Goal: Navigation & Orientation: Understand site structure

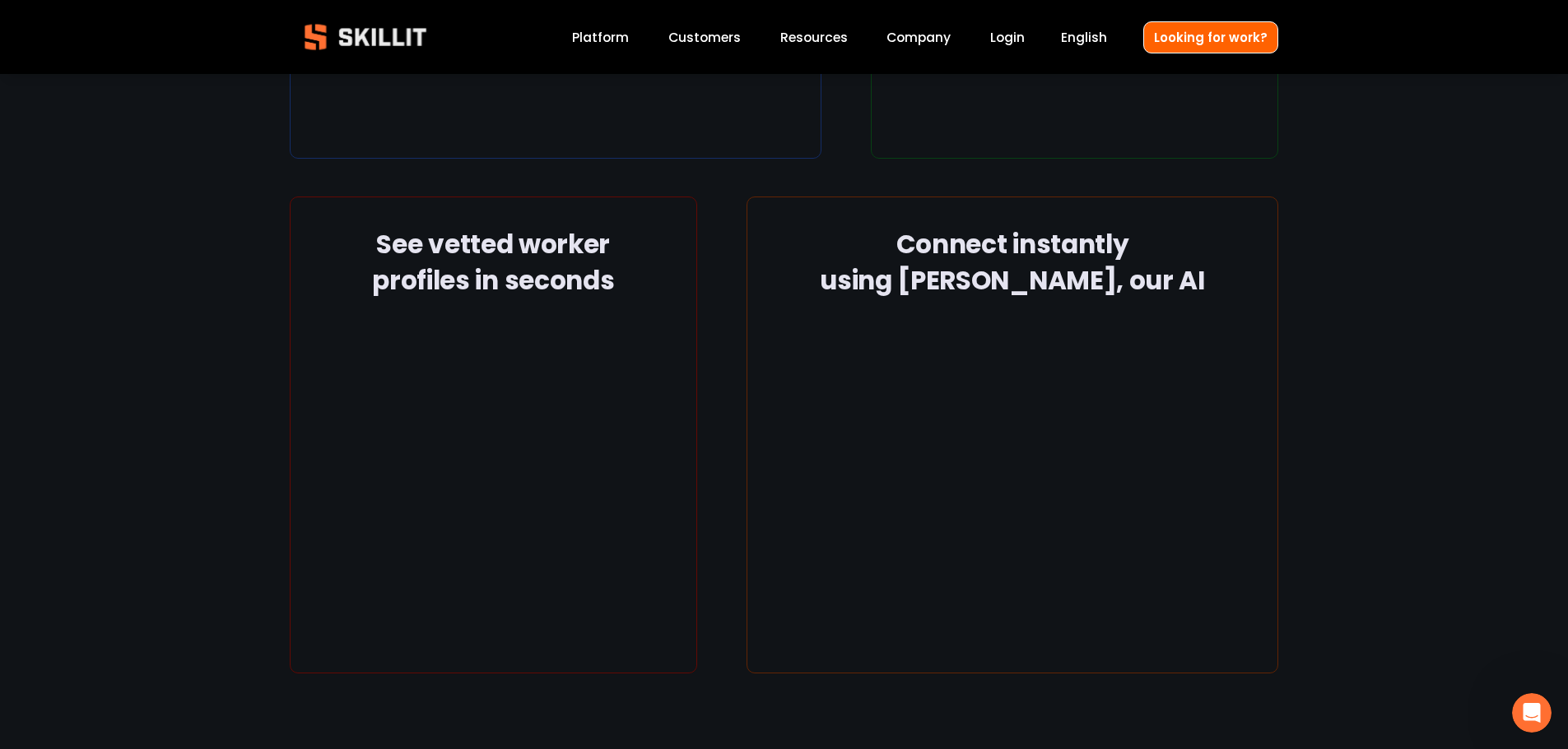
scroll to position [2633, 0]
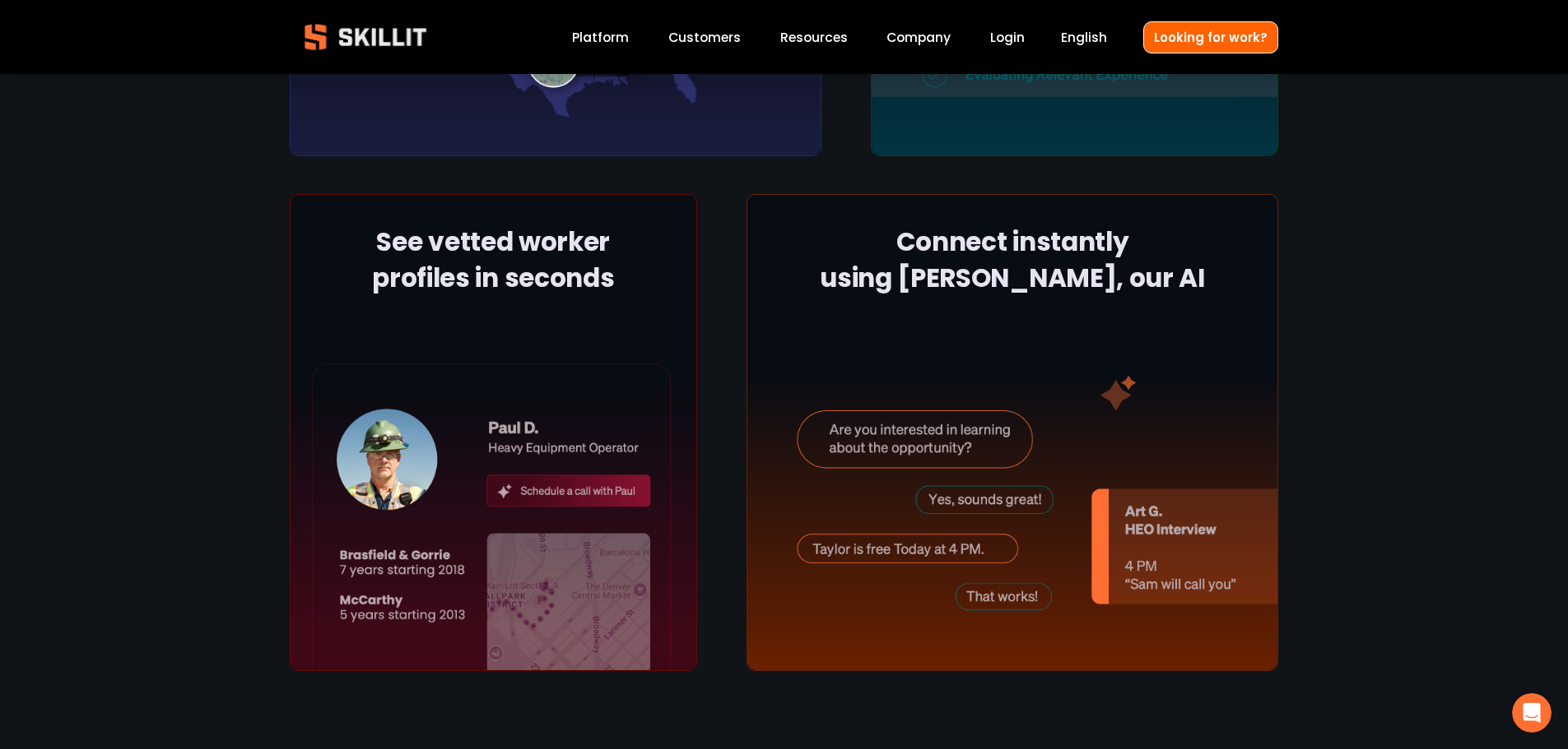
drag, startPoint x: 403, startPoint y: 227, endPoint x: 432, endPoint y: 309, distance: 87.0
click at [486, 290] on div at bounding box center [494, 432] width 408 height 477
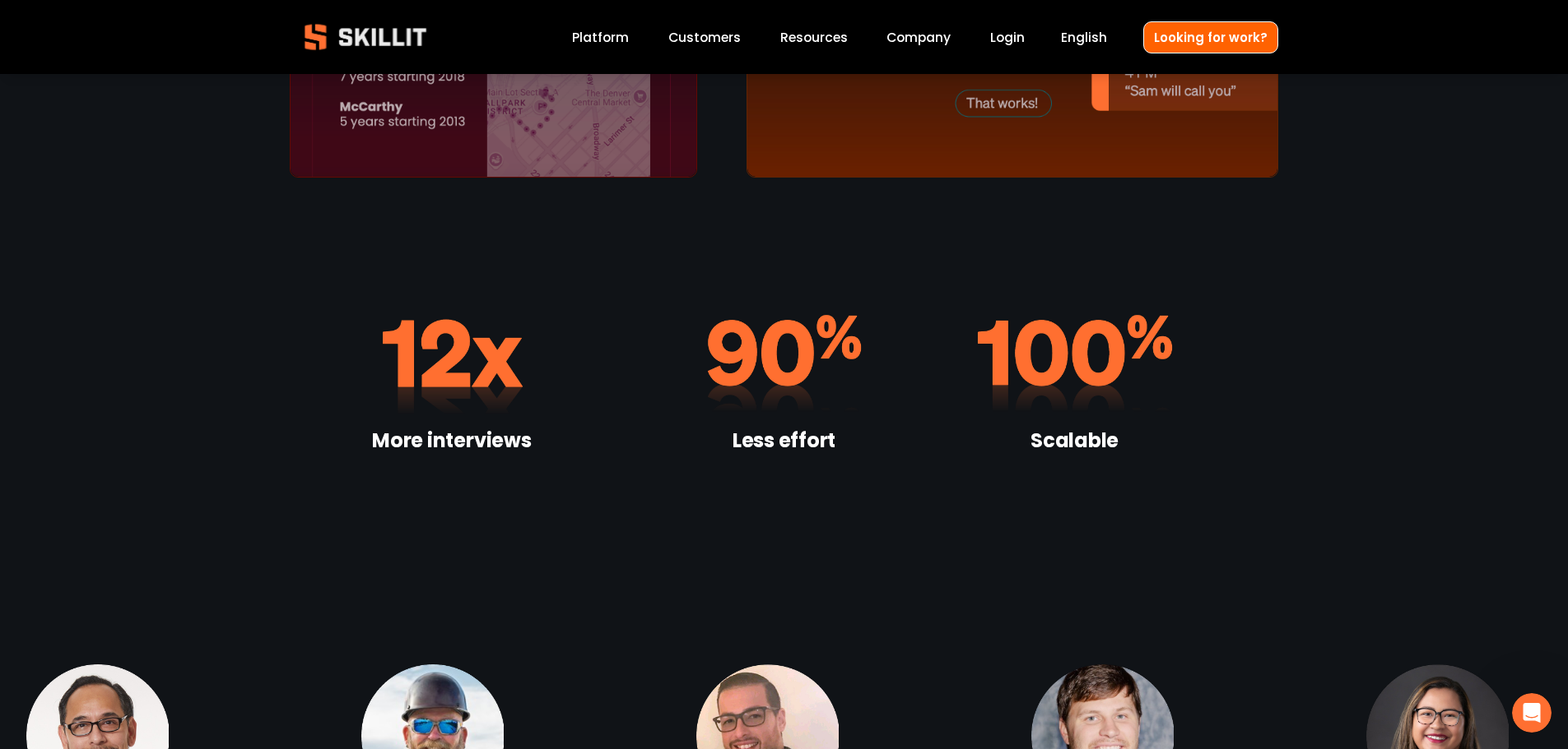
scroll to position [3455, 0]
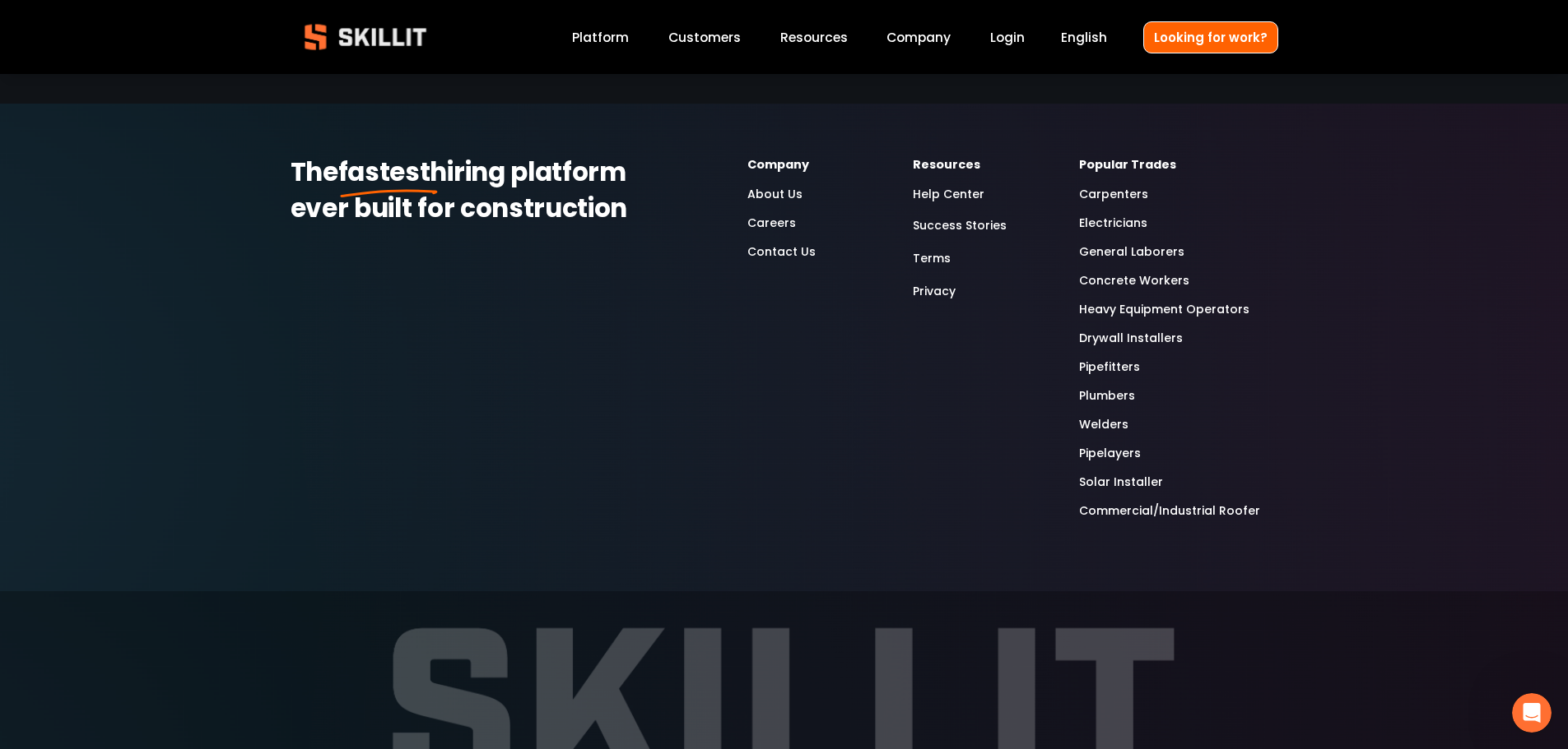
scroll to position [4652, 0]
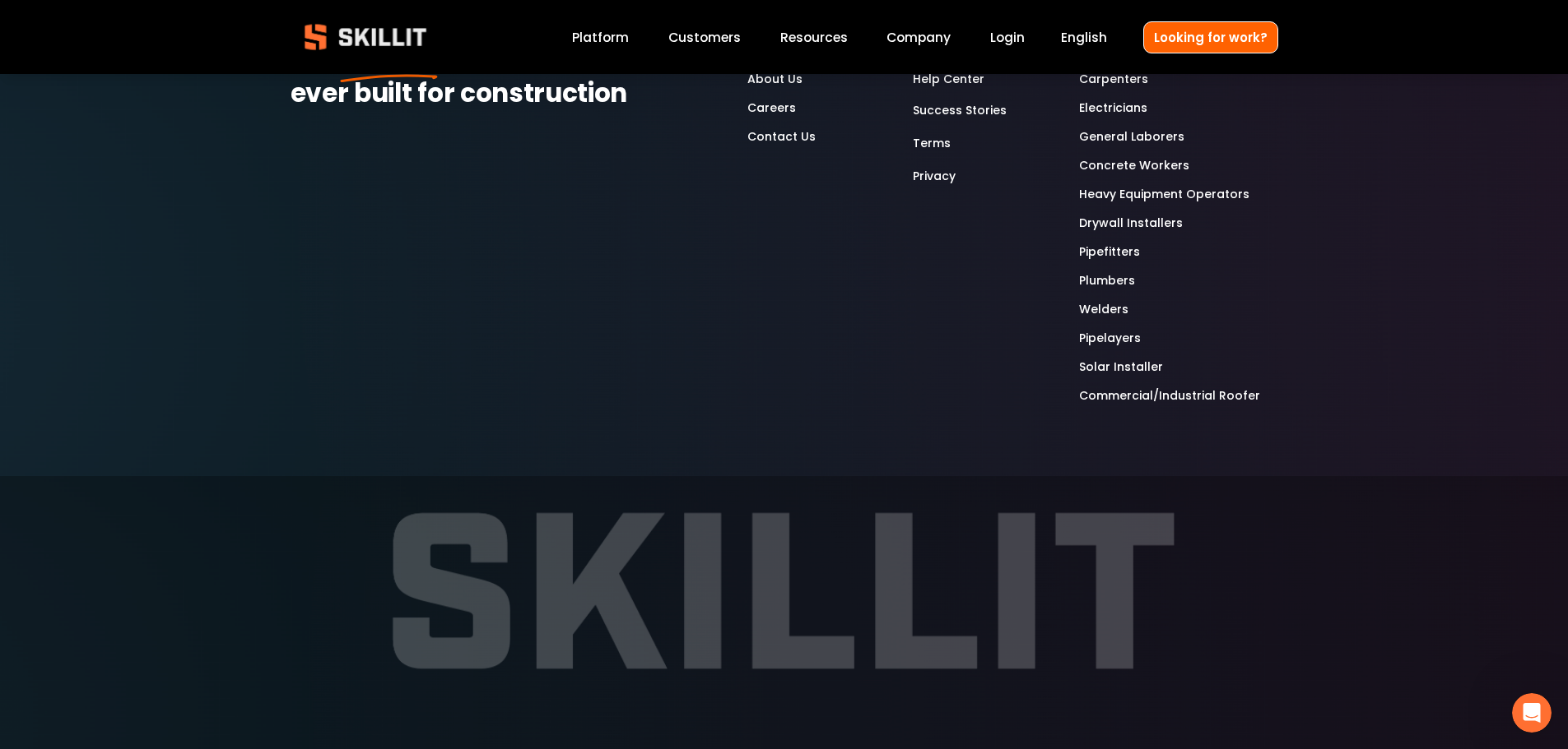
click at [931, 31] on link "Company" at bounding box center [918, 38] width 64 height 22
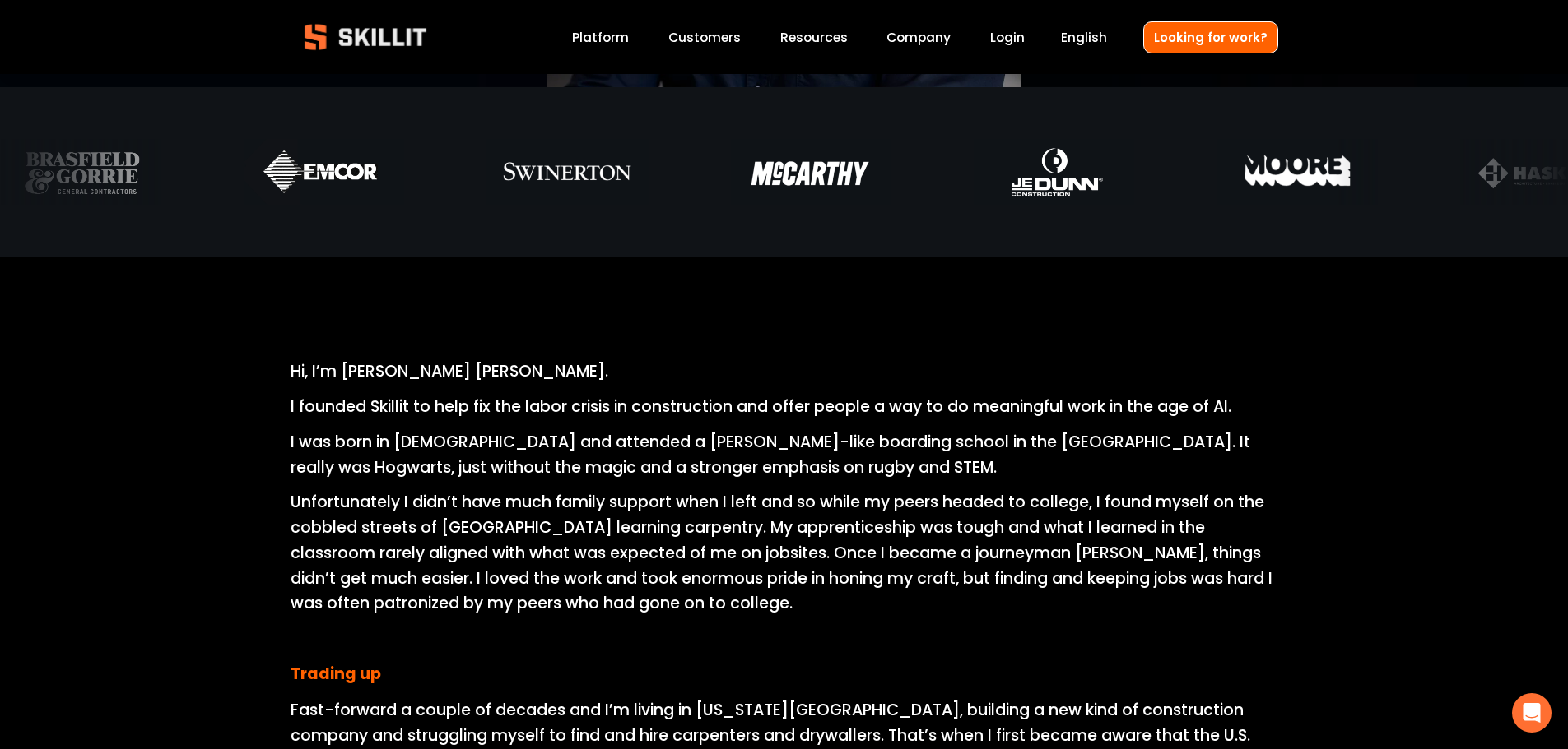
scroll to position [494, 0]
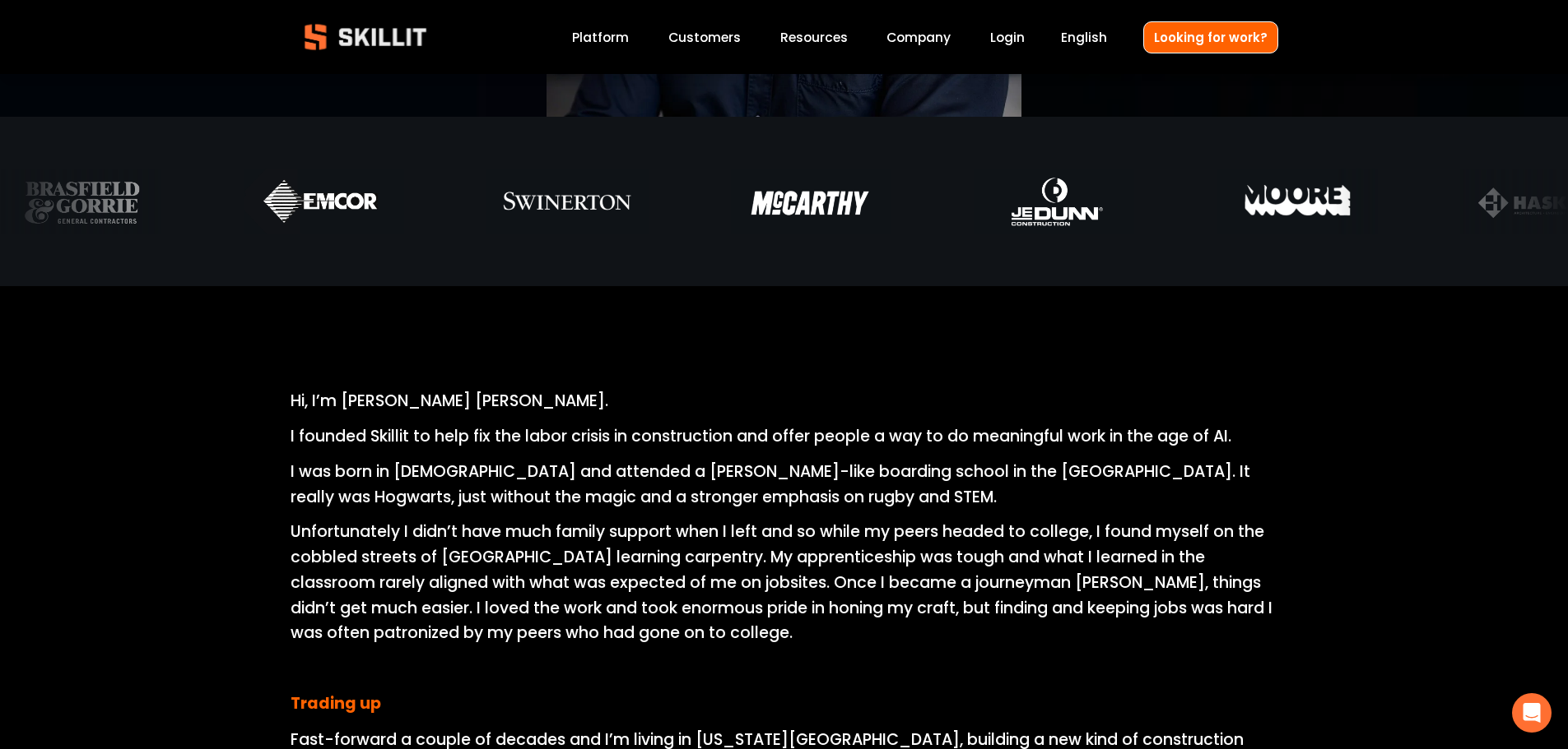
click at [398, 38] on img at bounding box center [365, 37] width 149 height 49
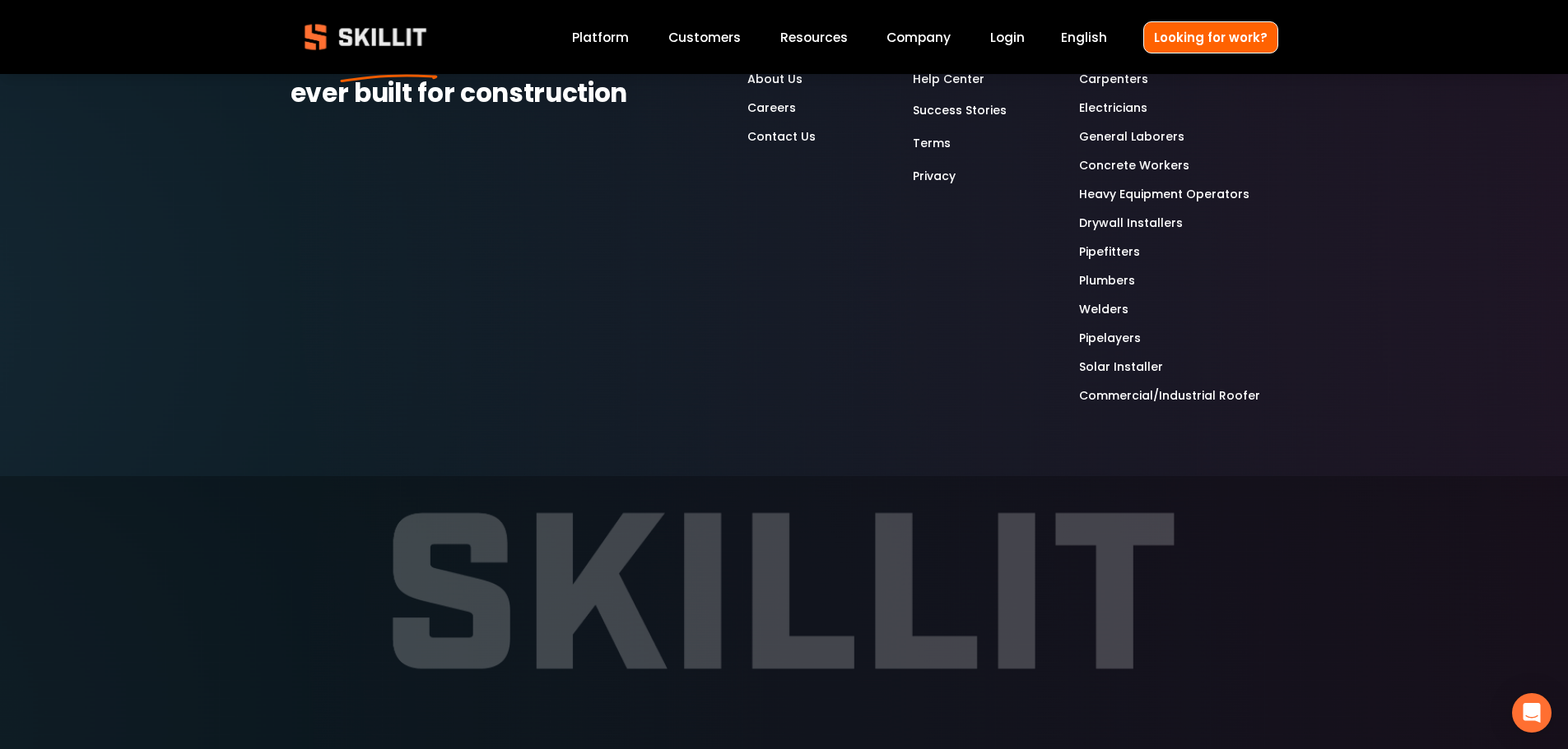
scroll to position [4323, 0]
